Goal: Information Seeking & Learning: Learn about a topic

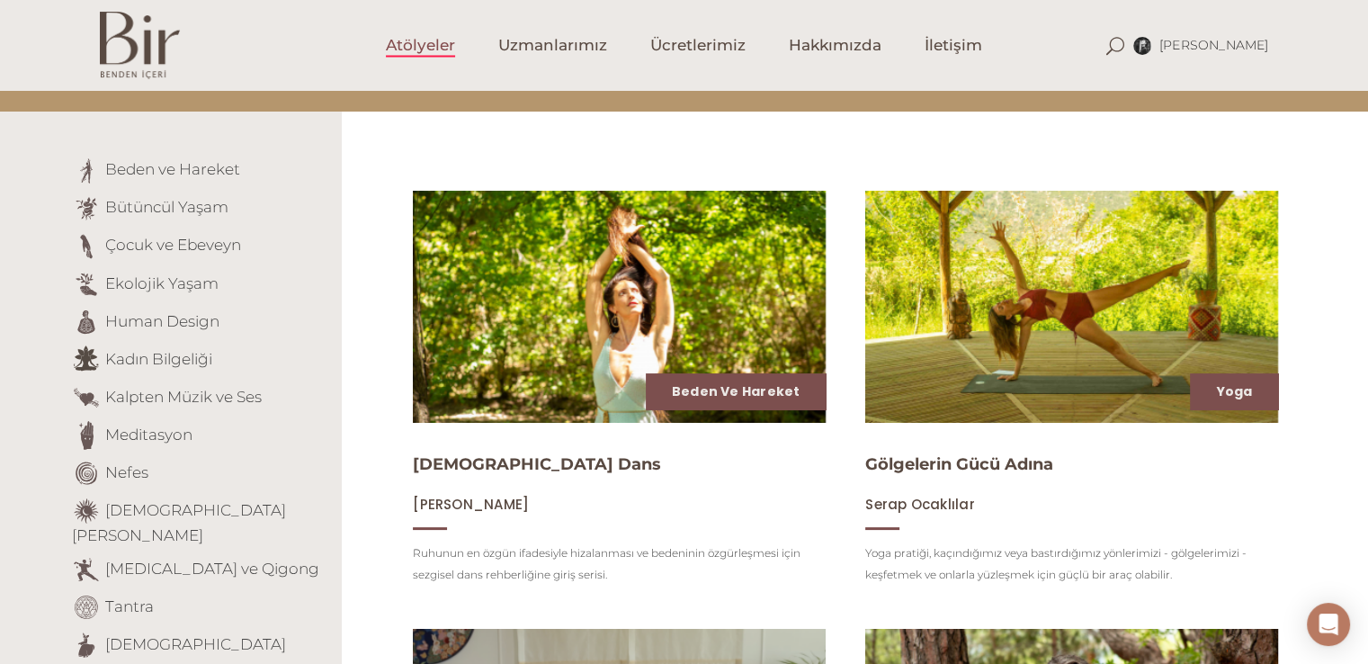
scroll to position [180, 0]
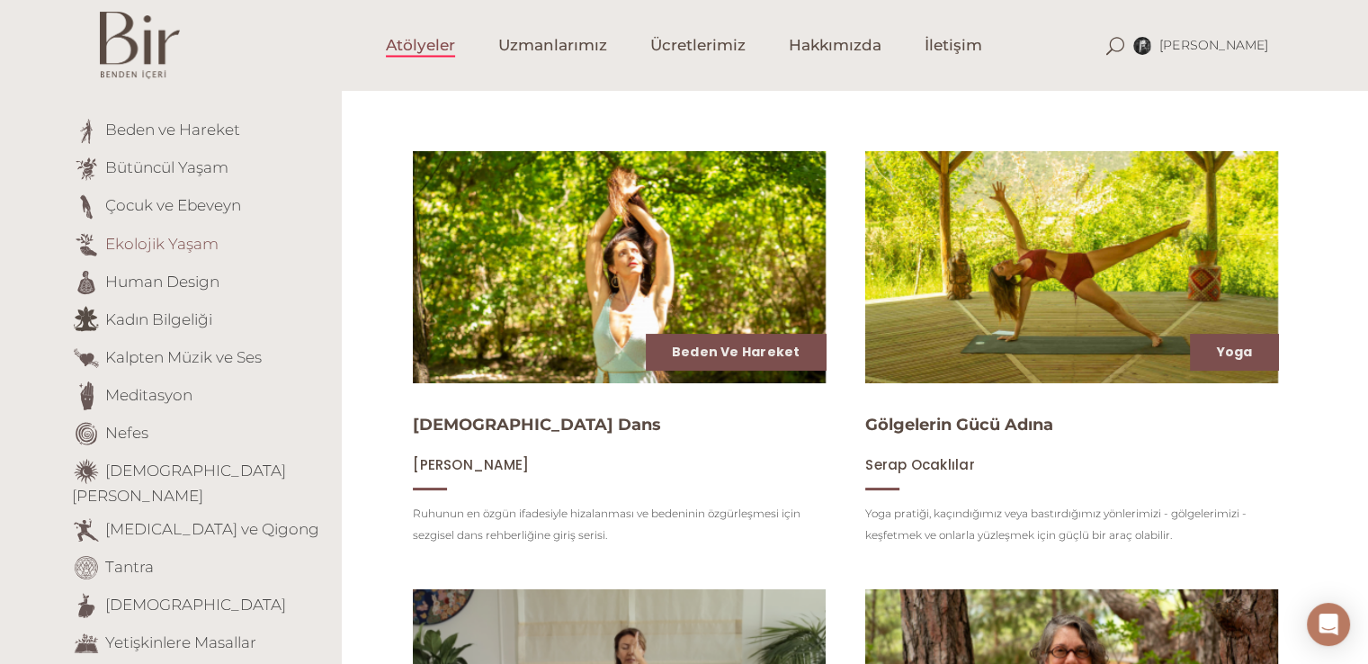
click at [168, 234] on link "Ekolojik Yaşam" at bounding box center [161, 243] width 113 height 18
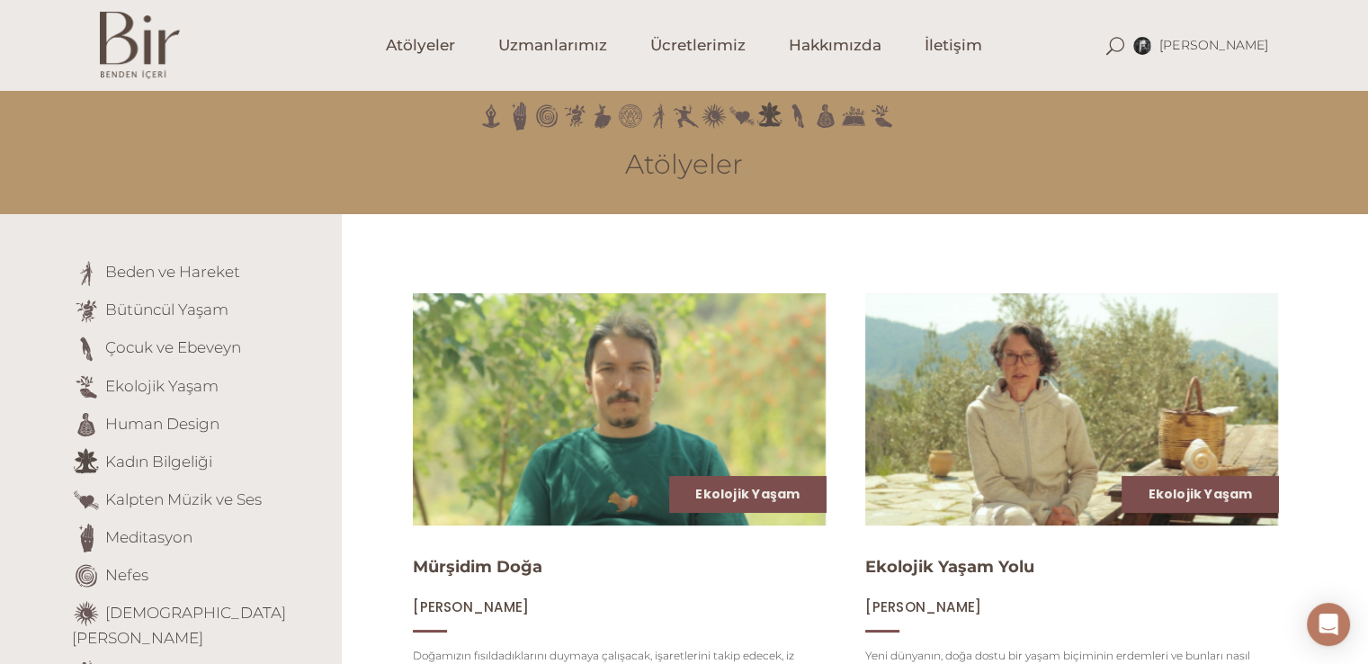
scroll to position [450, 0]
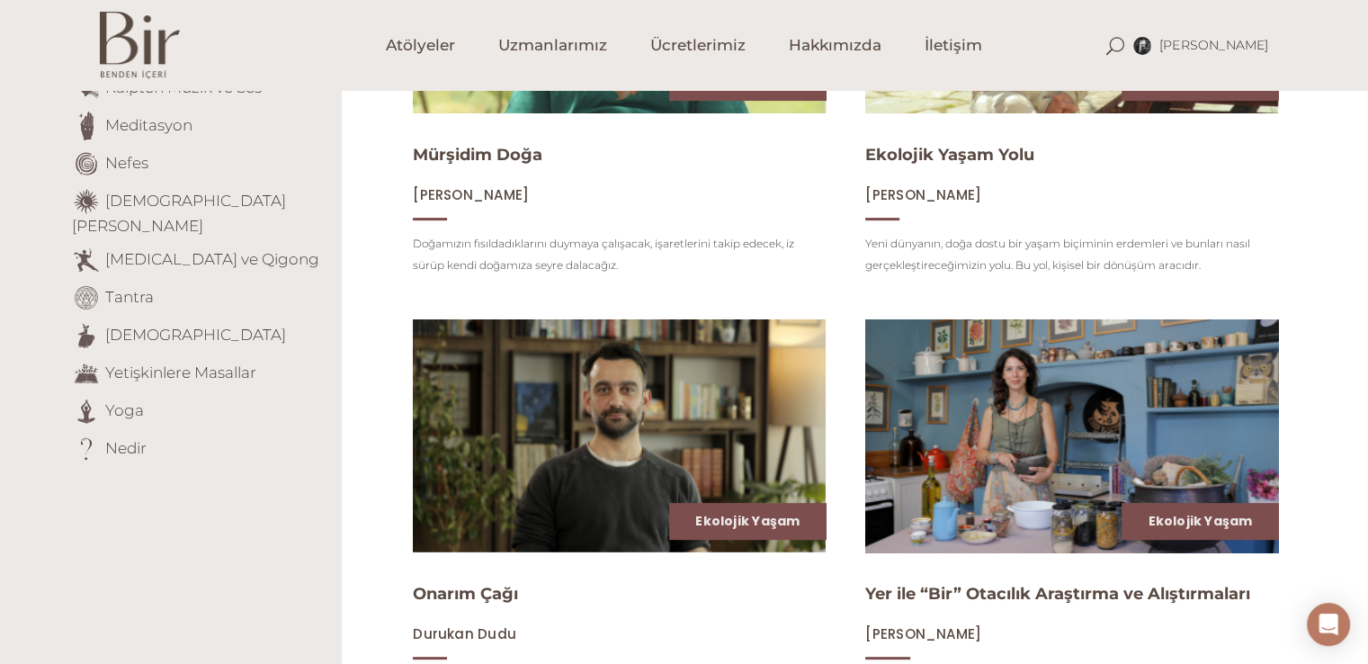
click at [1111, 415] on img at bounding box center [1071, 436] width 425 height 239
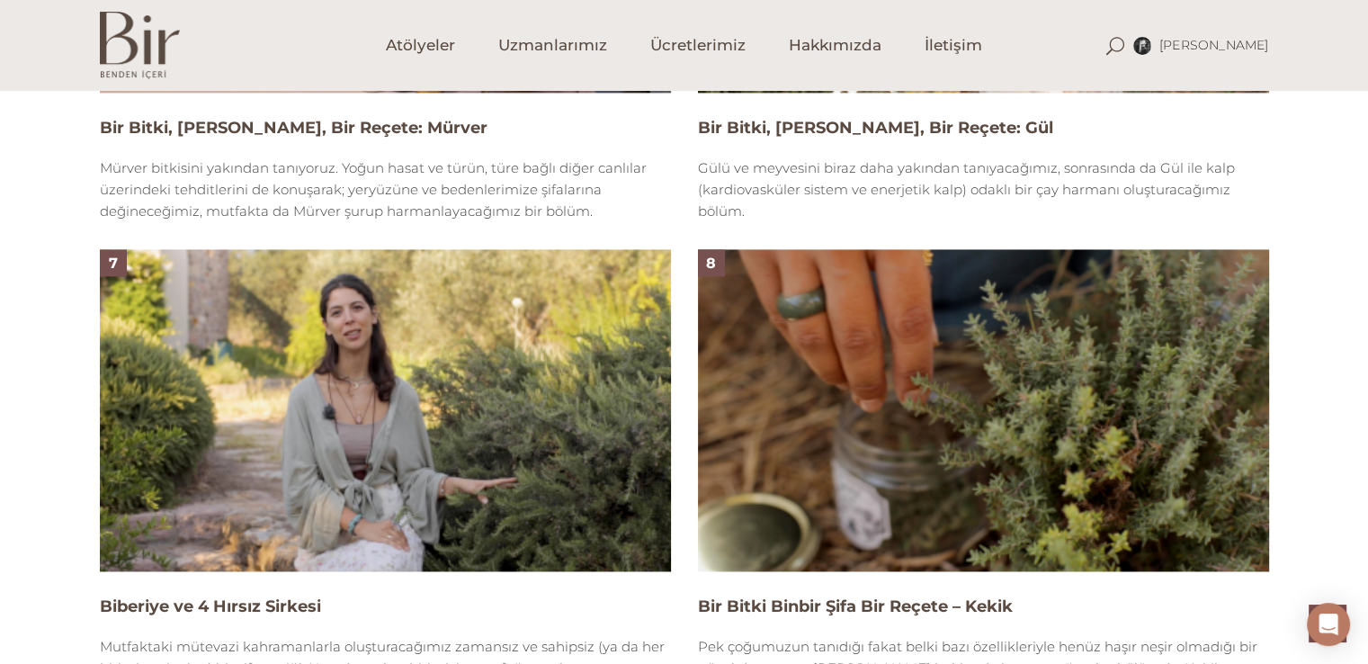
scroll to position [2609, 0]
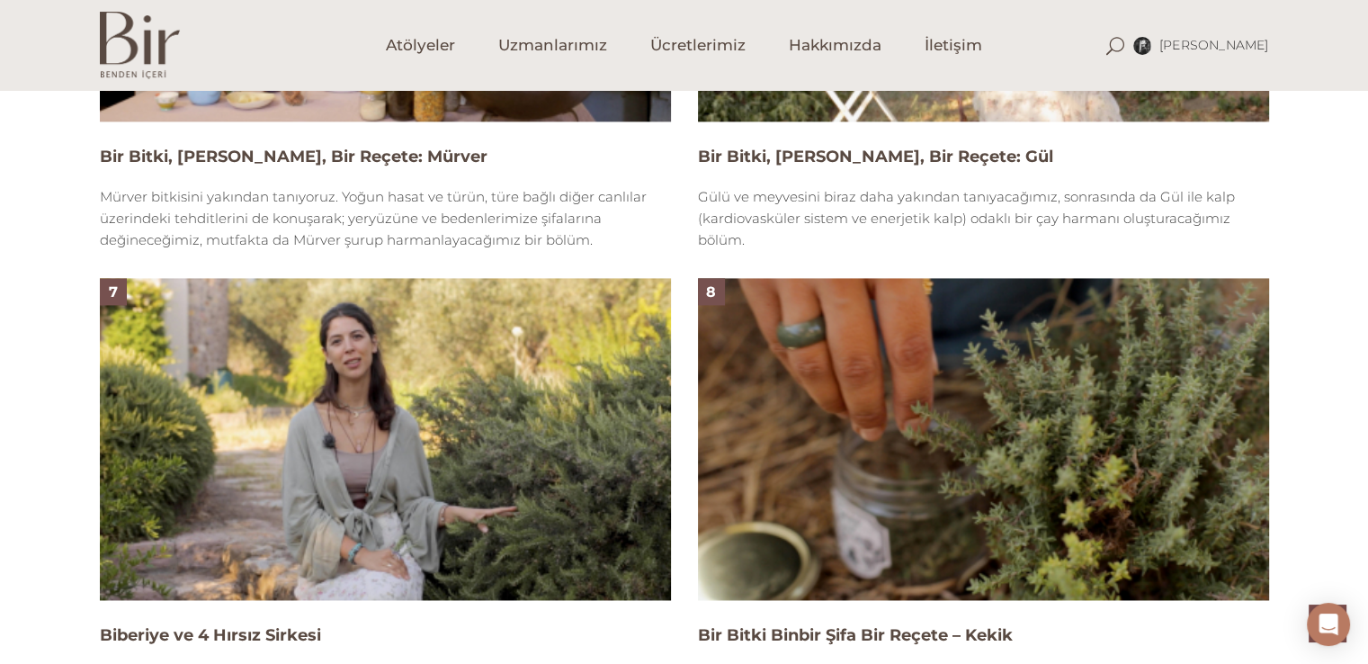
click at [906, 476] on img at bounding box center [983, 438] width 571 height 321
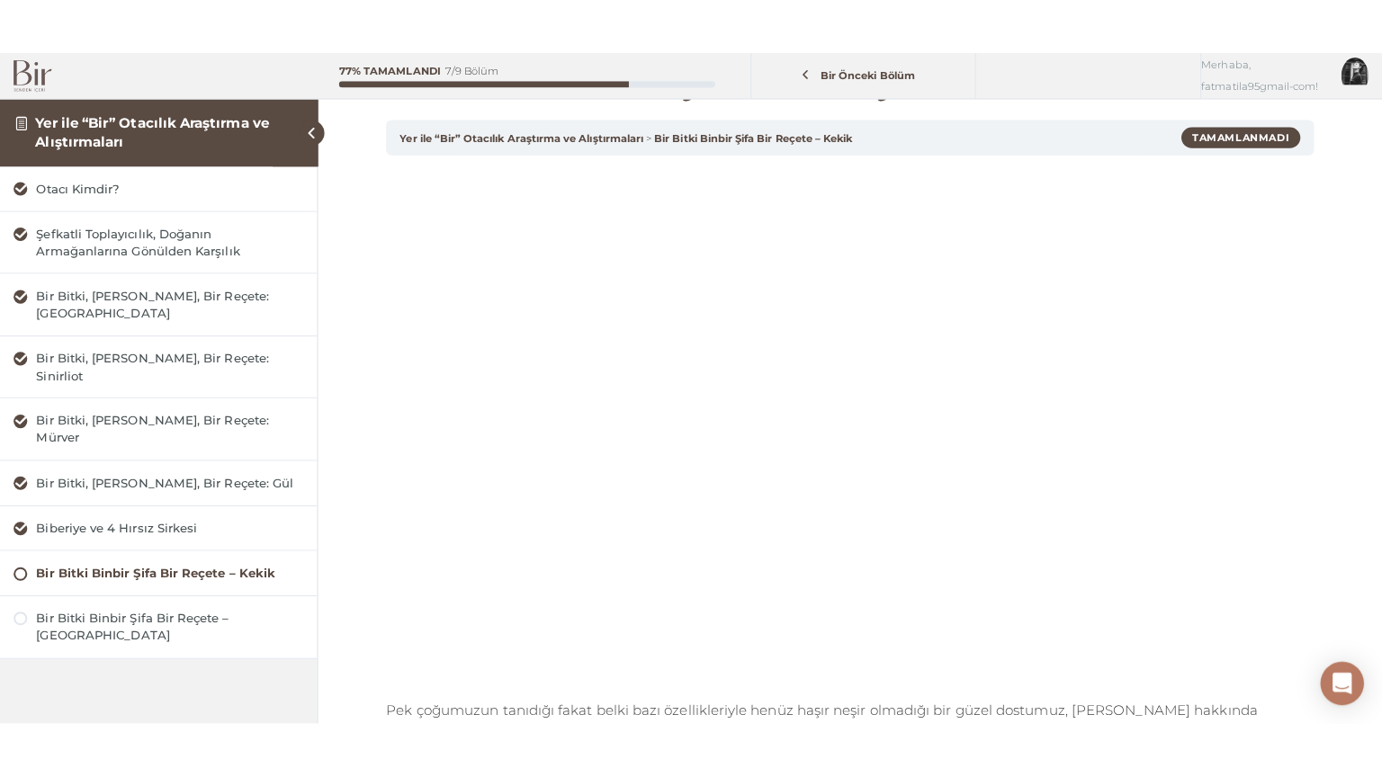
scroll to position [90, 0]
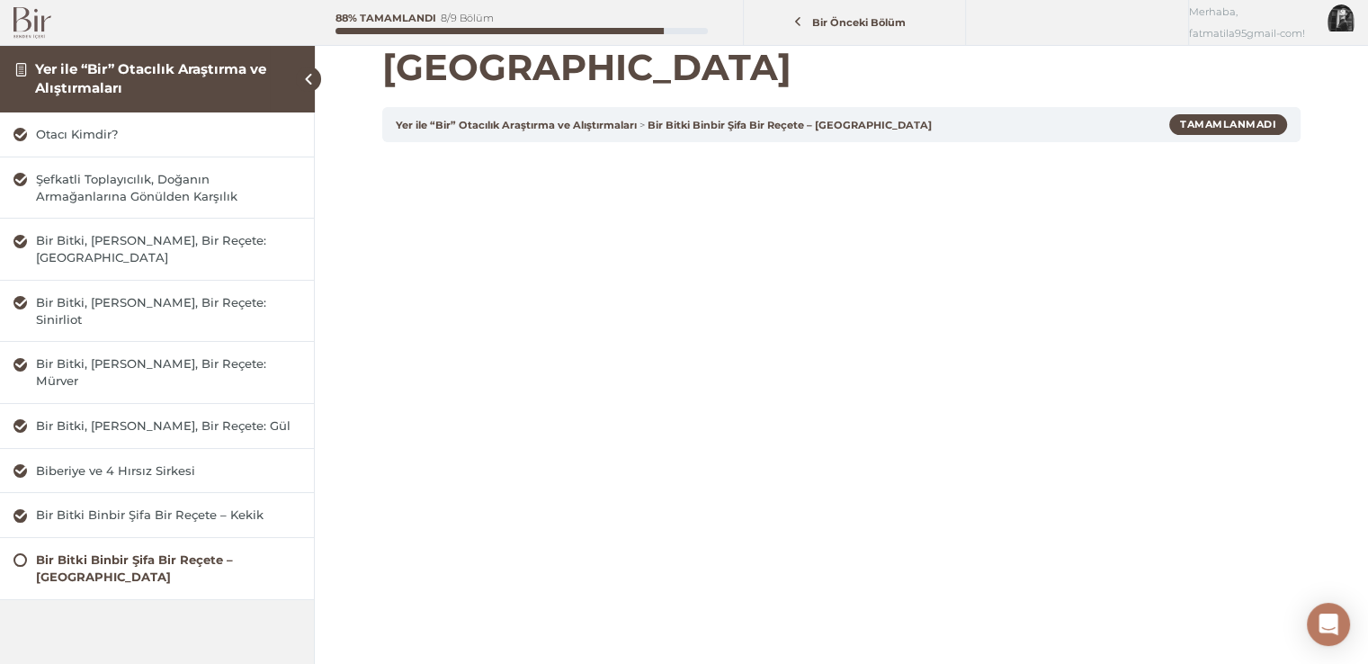
scroll to position [180, 0]
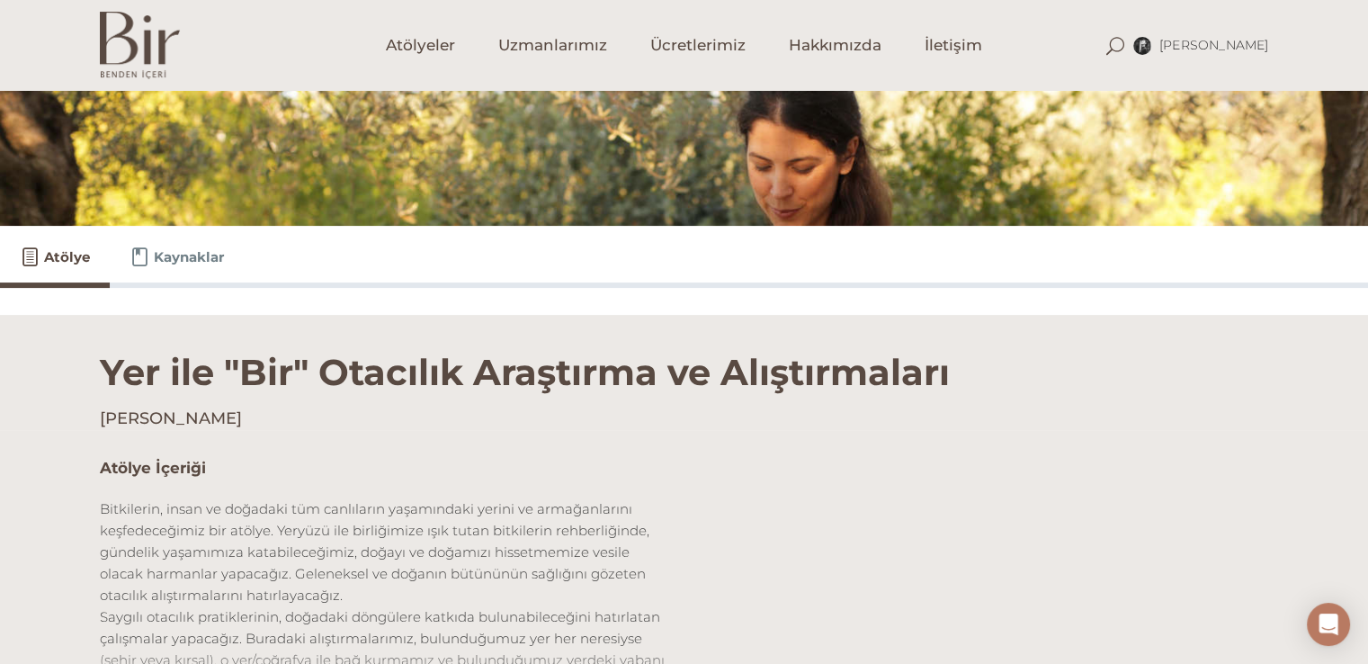
scroll to position [360, 0]
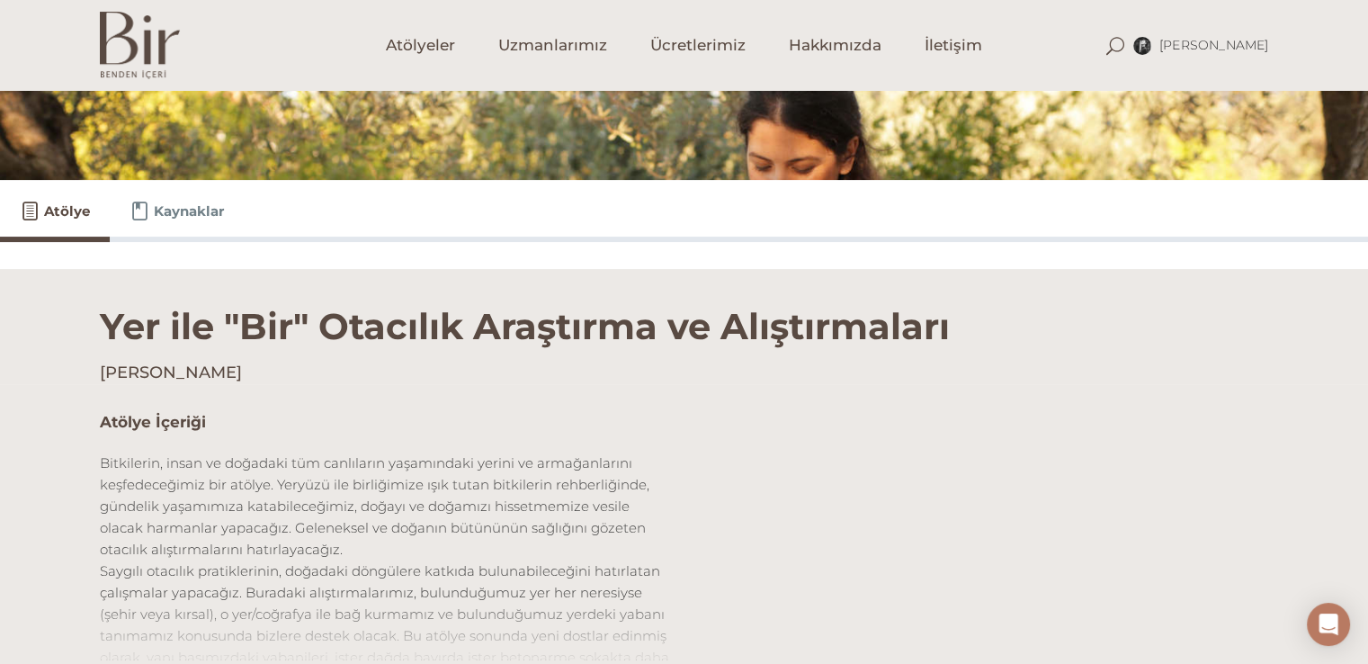
click at [155, 195] on div "Kaynaklar" at bounding box center [177, 211] width 134 height 62
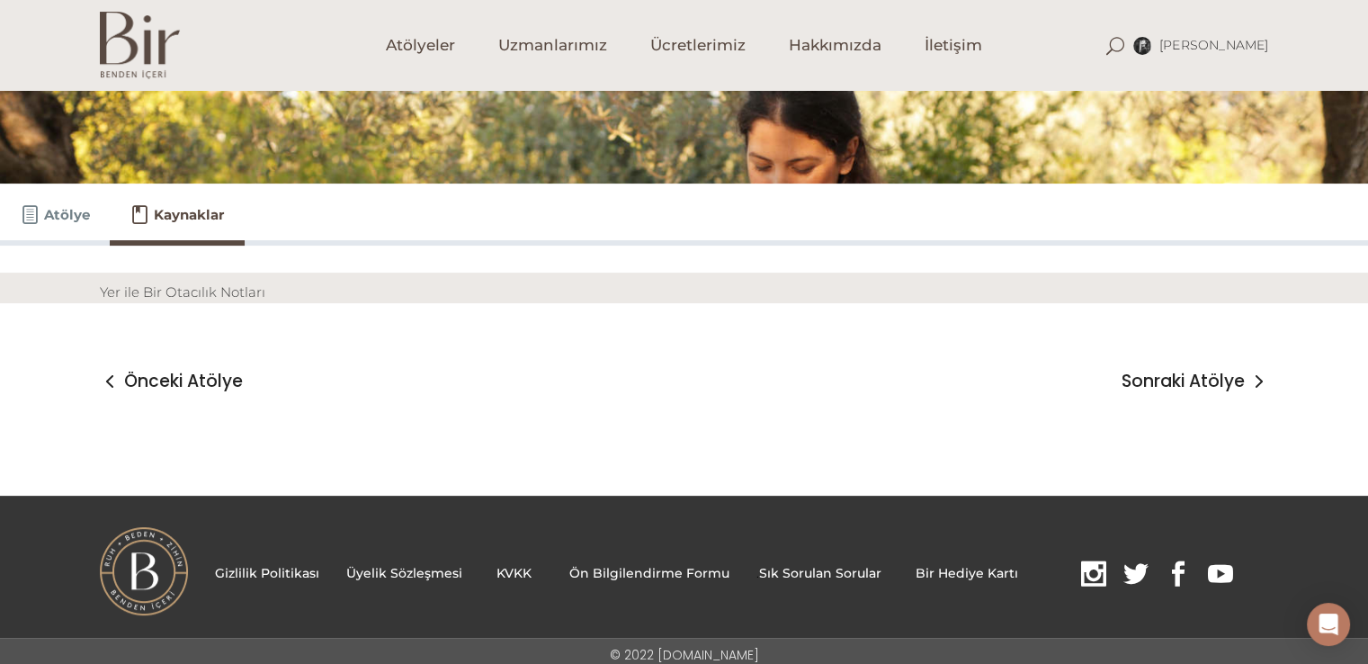
scroll to position [364, 0]
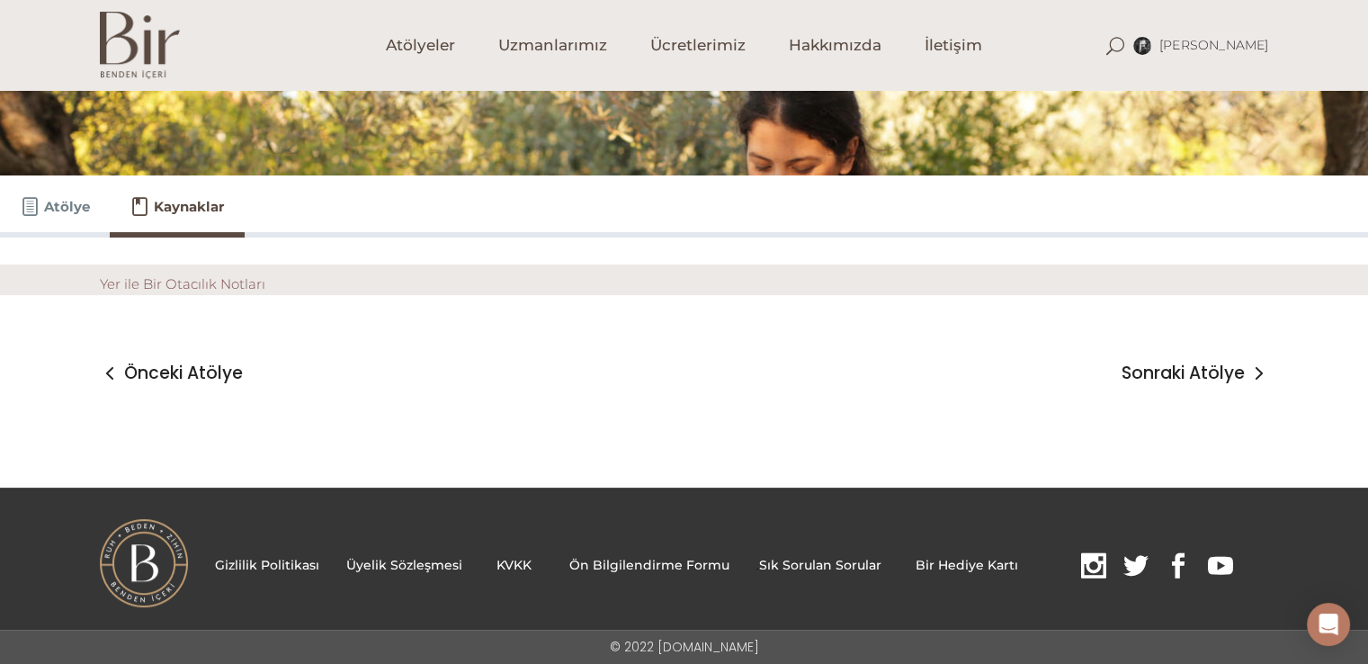
click at [202, 278] on link "Yer ile Bir Otacılık Notları" at bounding box center [183, 283] width 166 height 17
click at [178, 289] on link "Yer ile Bir Otacılık Notları" at bounding box center [183, 283] width 166 height 17
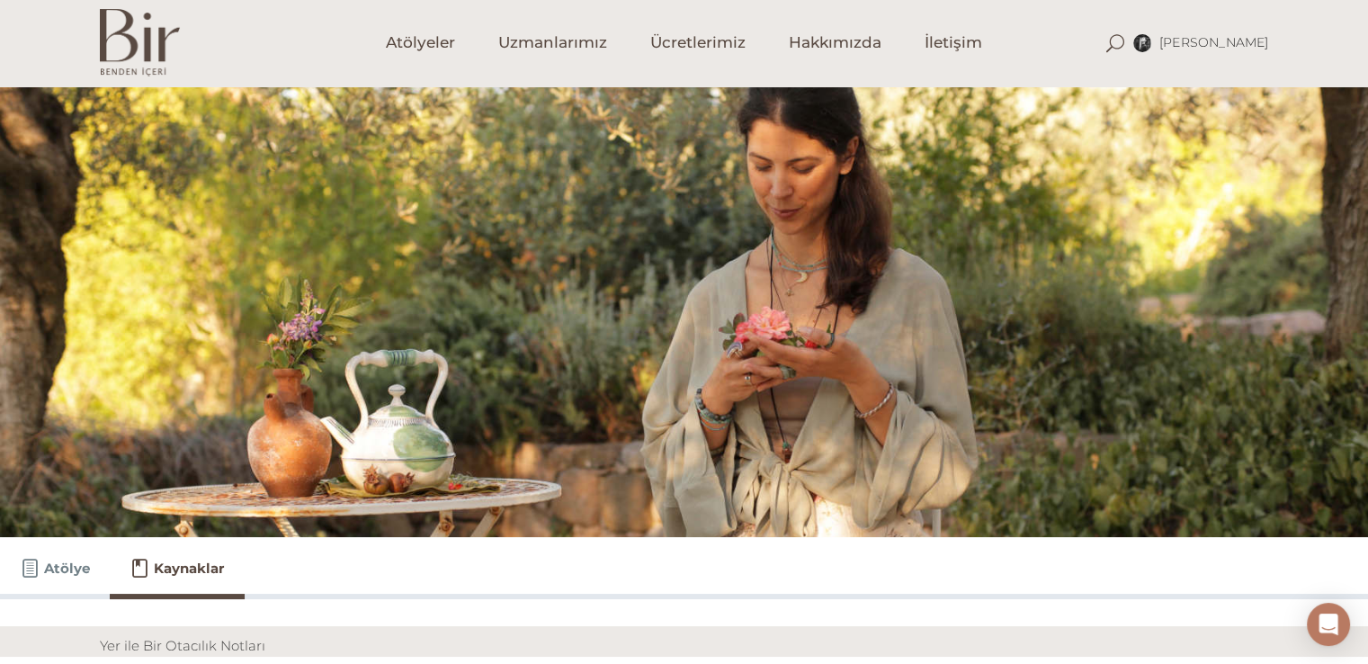
scroll to position [0, 0]
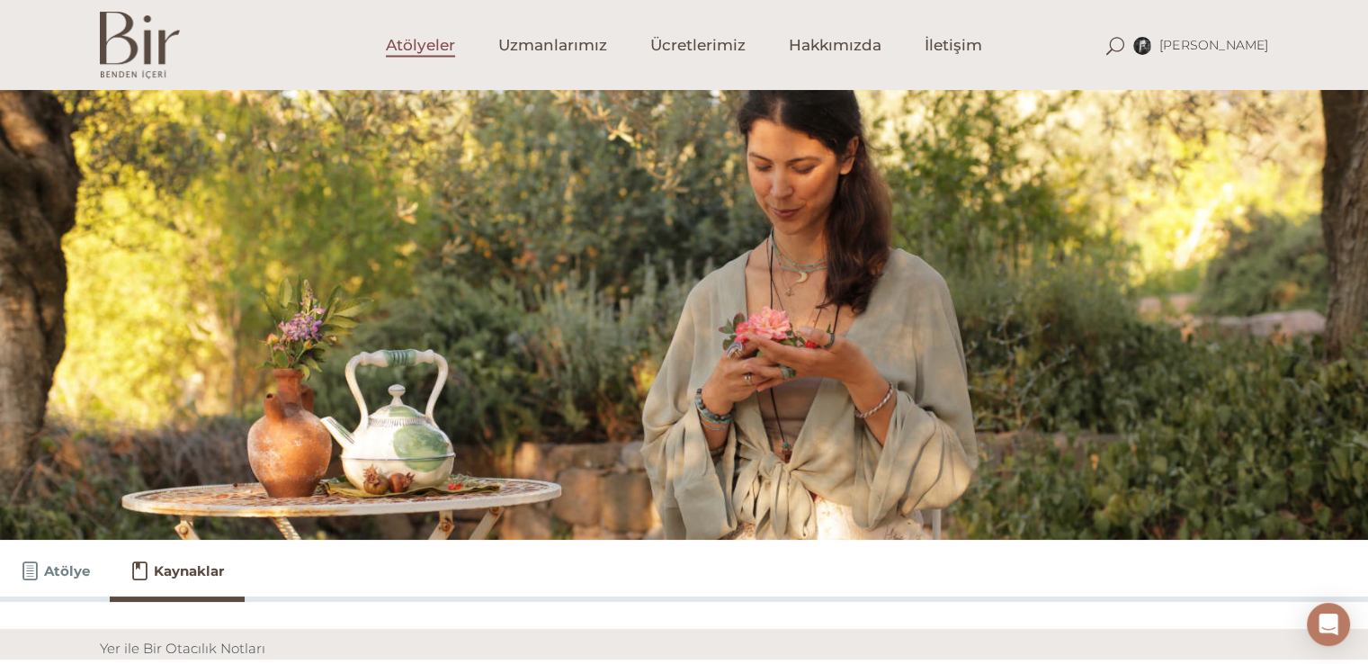
click at [422, 47] on span "Atölyeler" at bounding box center [420, 45] width 69 height 21
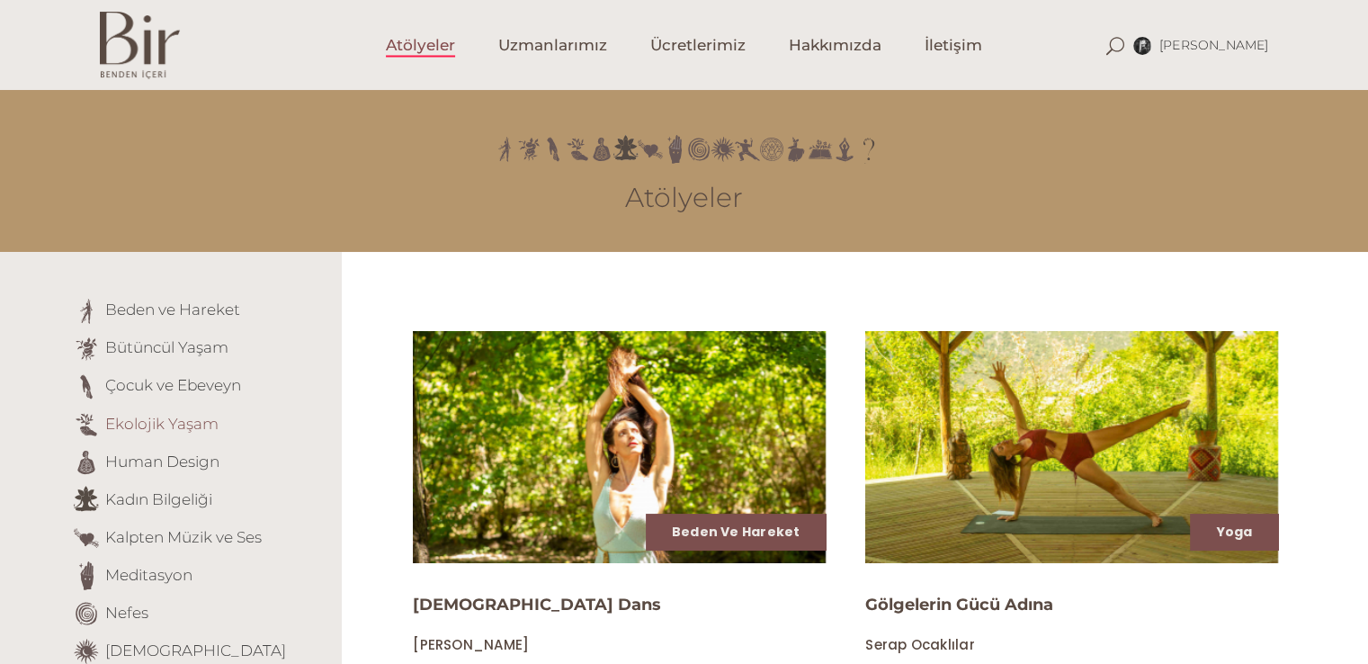
click at [115, 414] on link "Ekolojik Yaşam" at bounding box center [161, 423] width 113 height 18
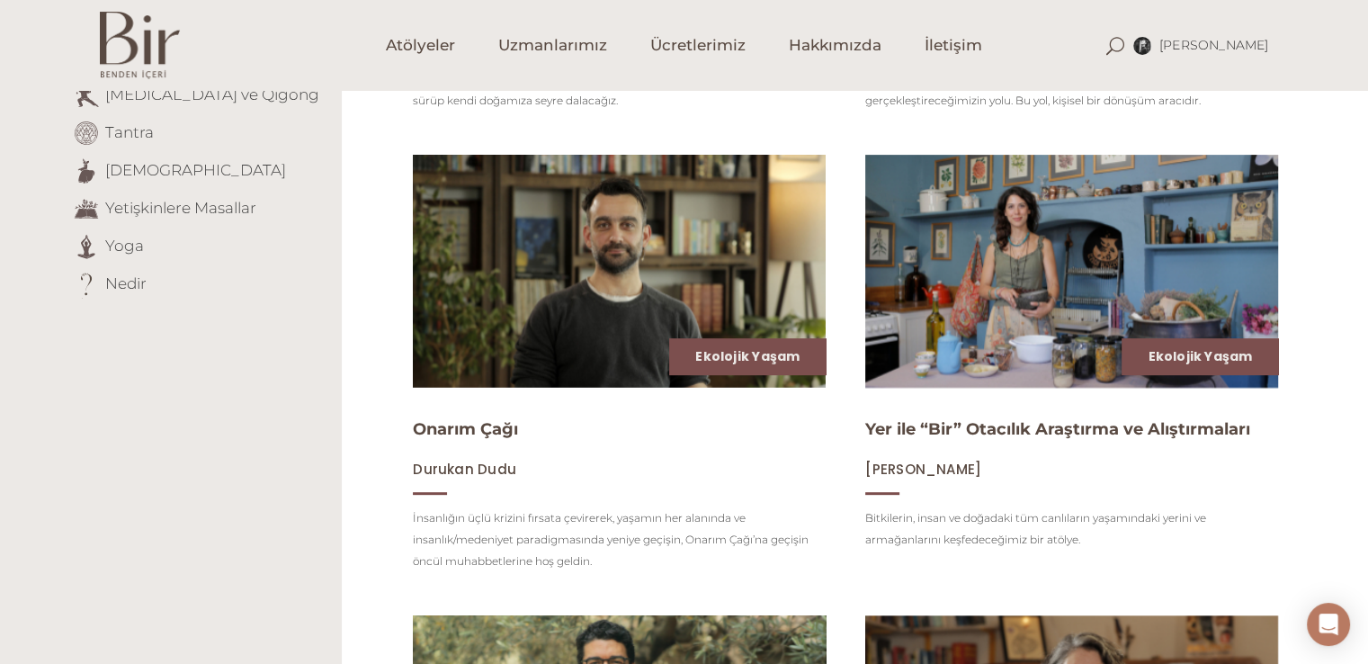
scroll to position [900, 0]
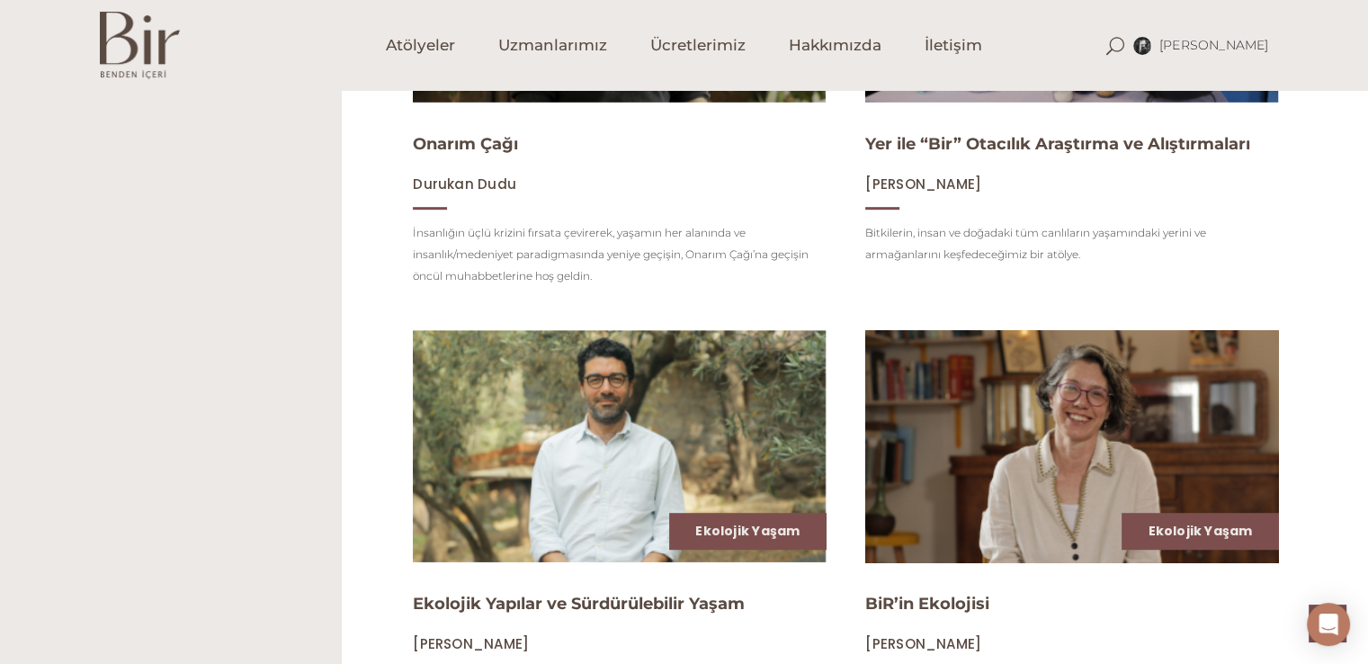
click at [1006, 426] on img at bounding box center [1071, 446] width 425 height 239
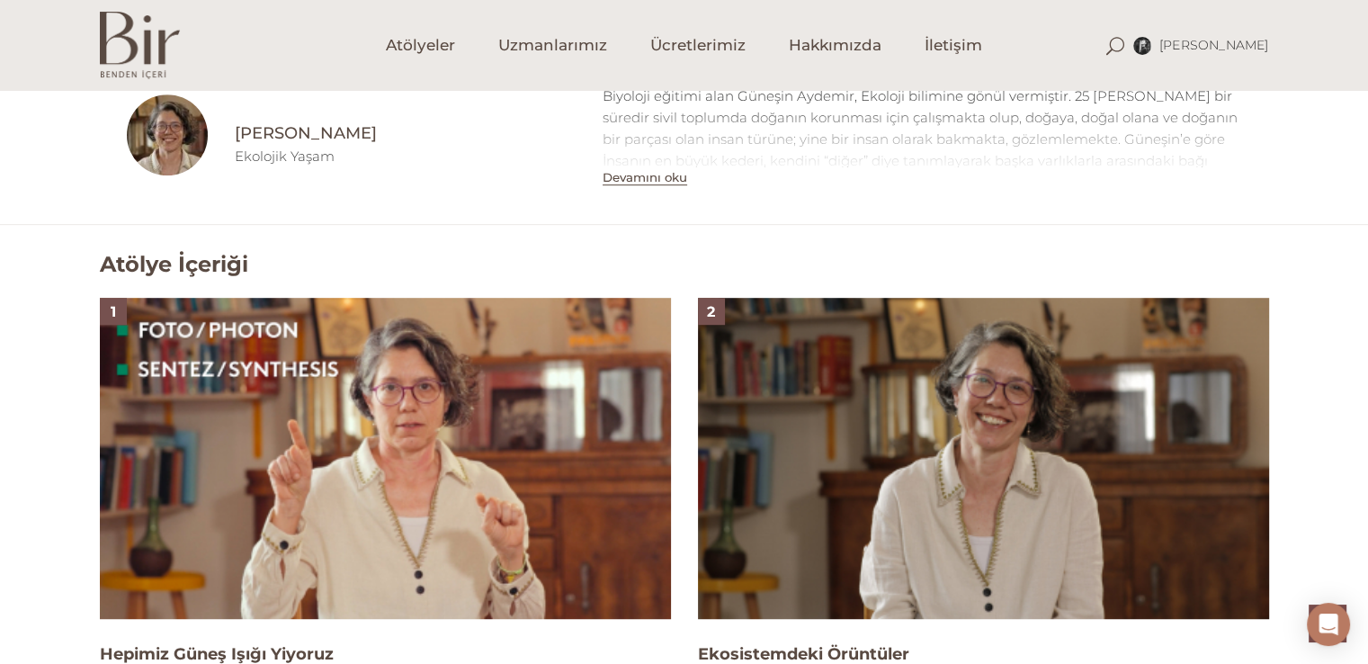
scroll to position [1079, 0]
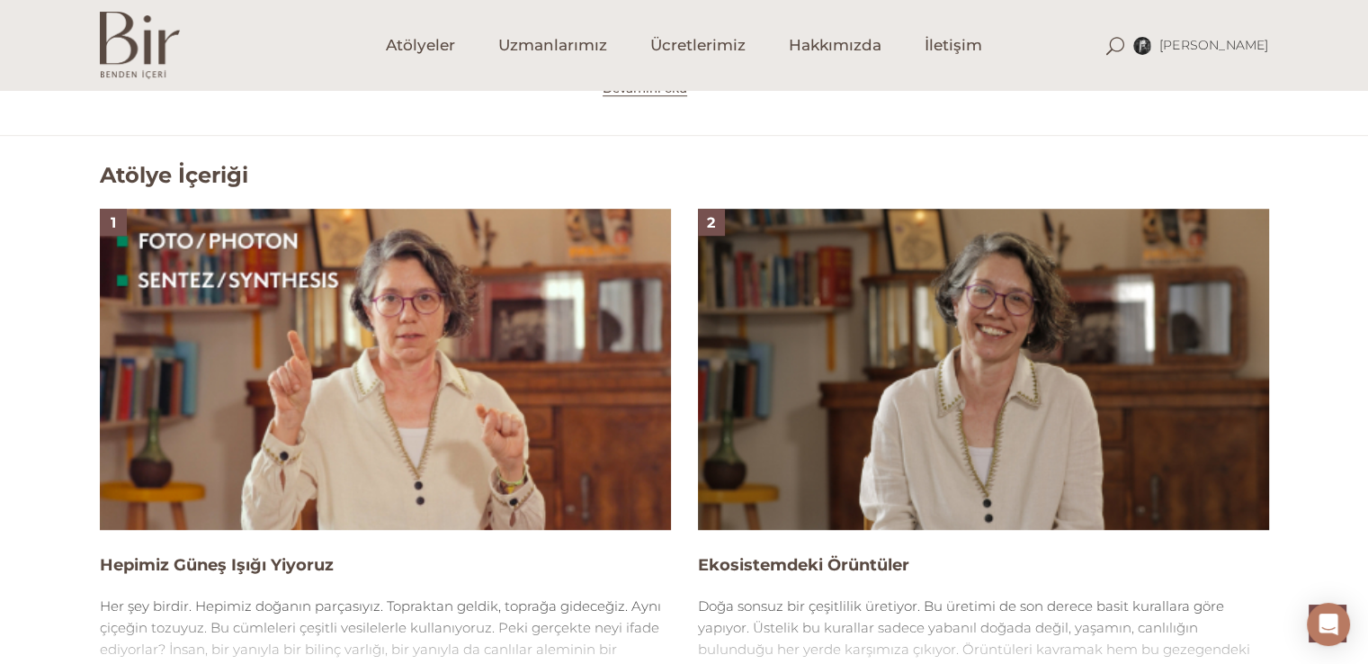
click at [321, 288] on img at bounding box center [385, 369] width 571 height 321
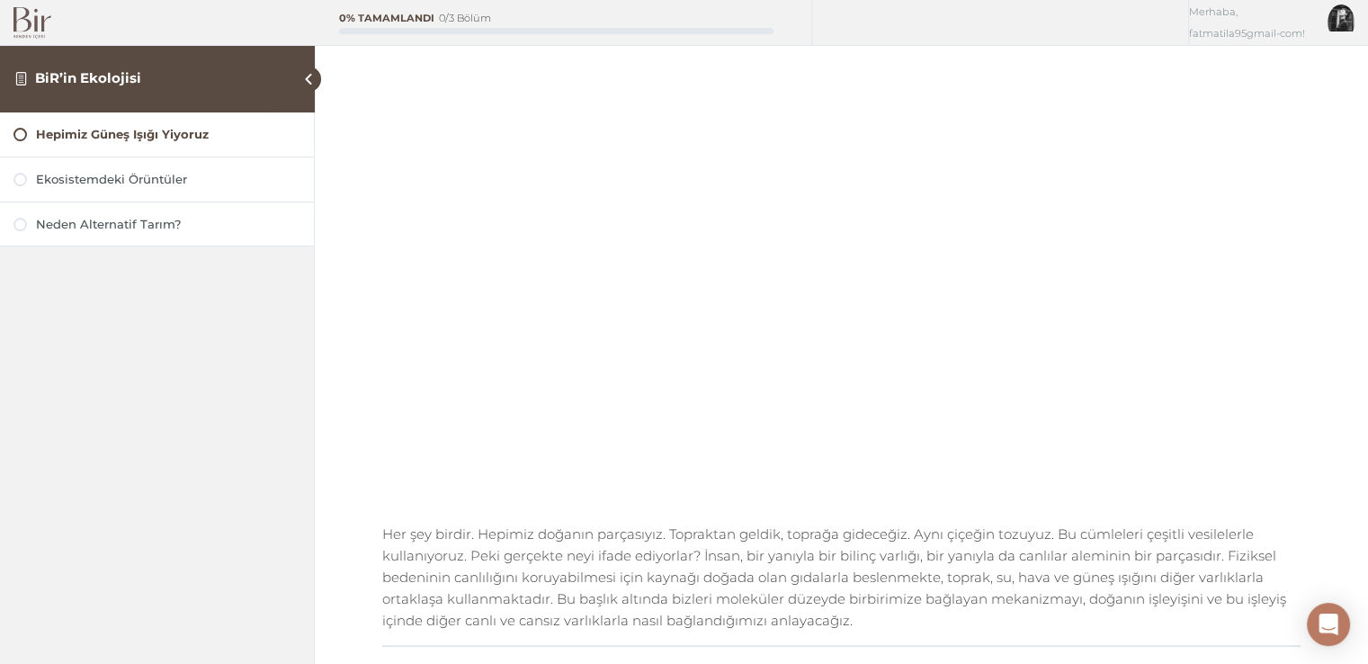
scroll to position [180, 0]
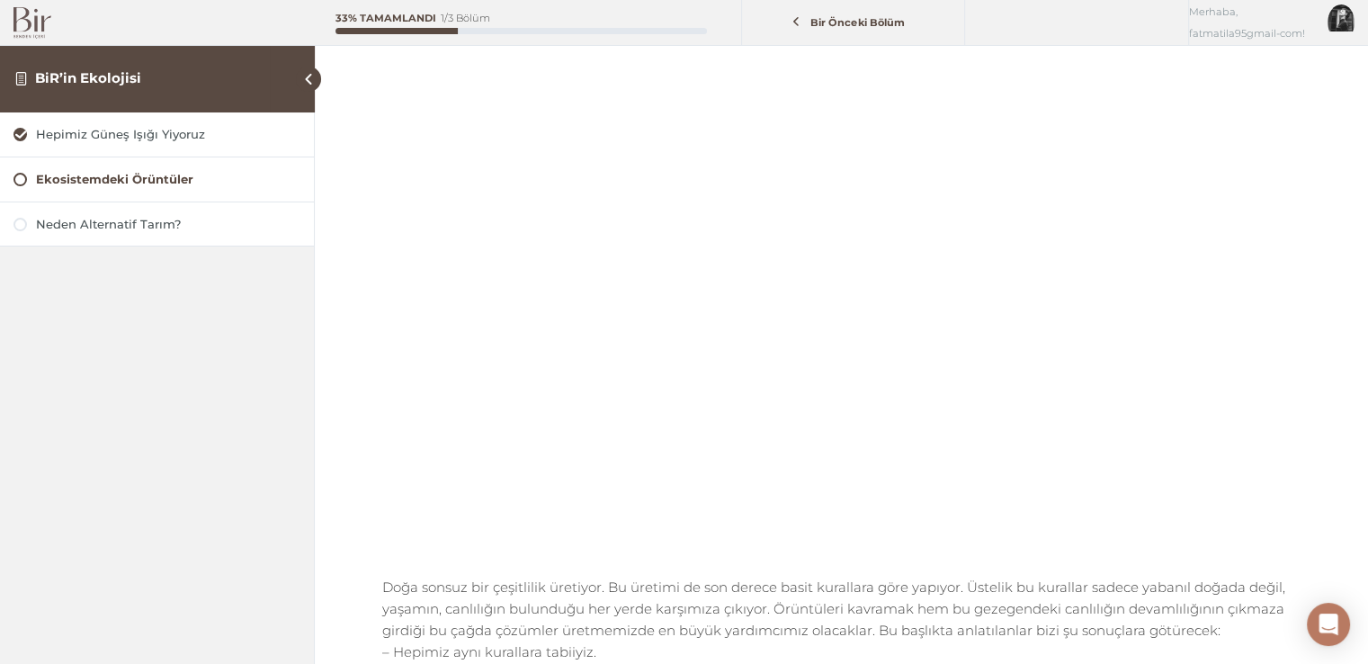
scroll to position [117, 0]
